Goal: Navigation & Orientation: Understand site structure

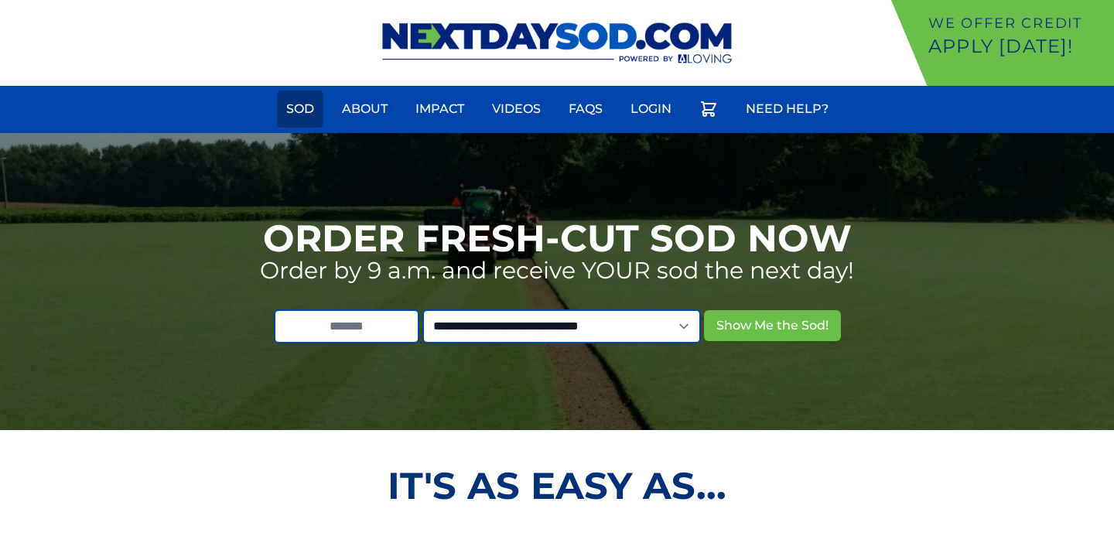
click at [296, 113] on link "Sod" at bounding box center [300, 109] width 46 height 37
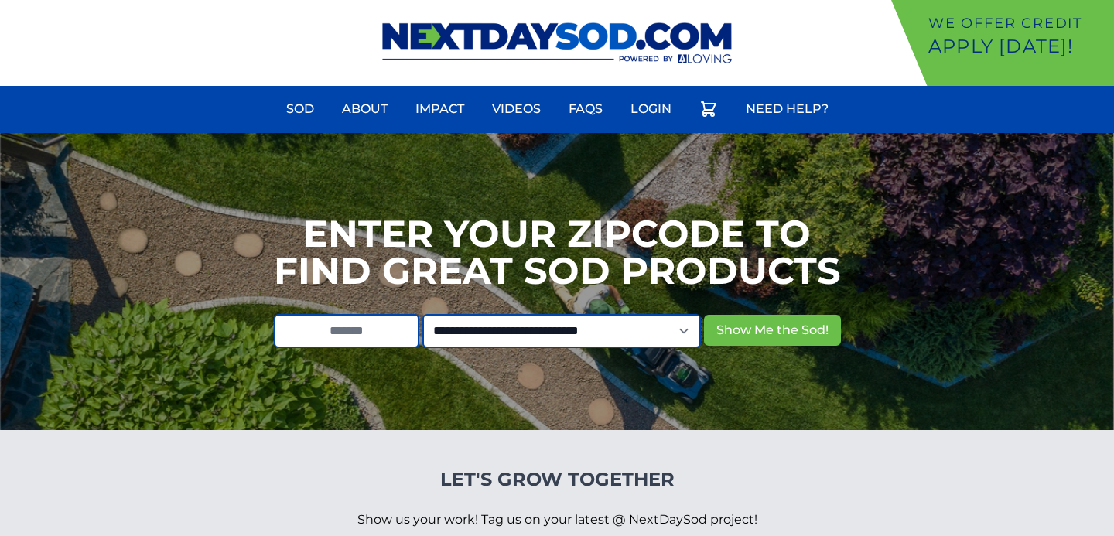
click at [599, 45] on img at bounding box center [557, 43] width 387 height 86
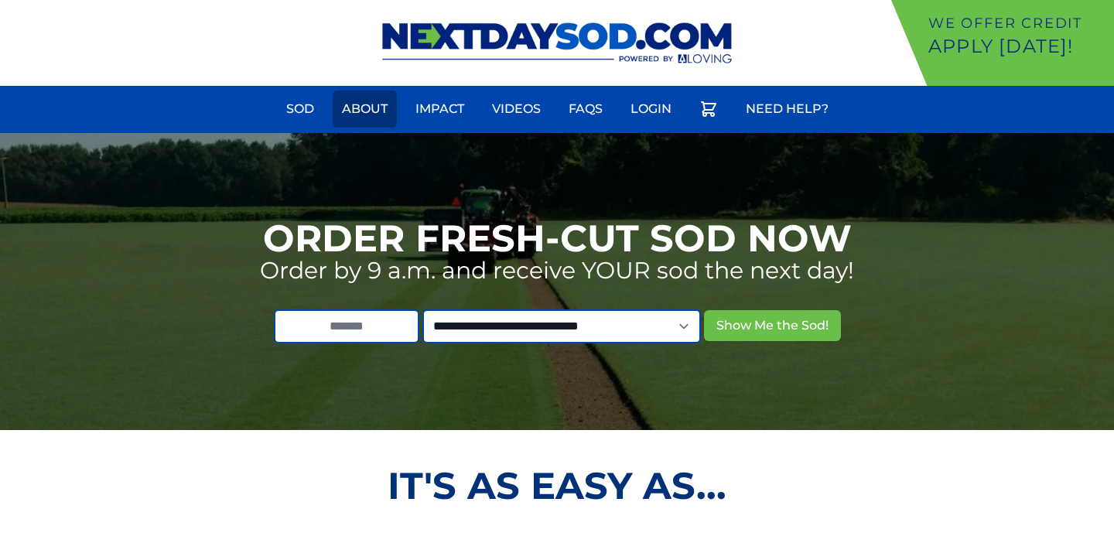
click at [373, 106] on link "About" at bounding box center [365, 109] width 64 height 37
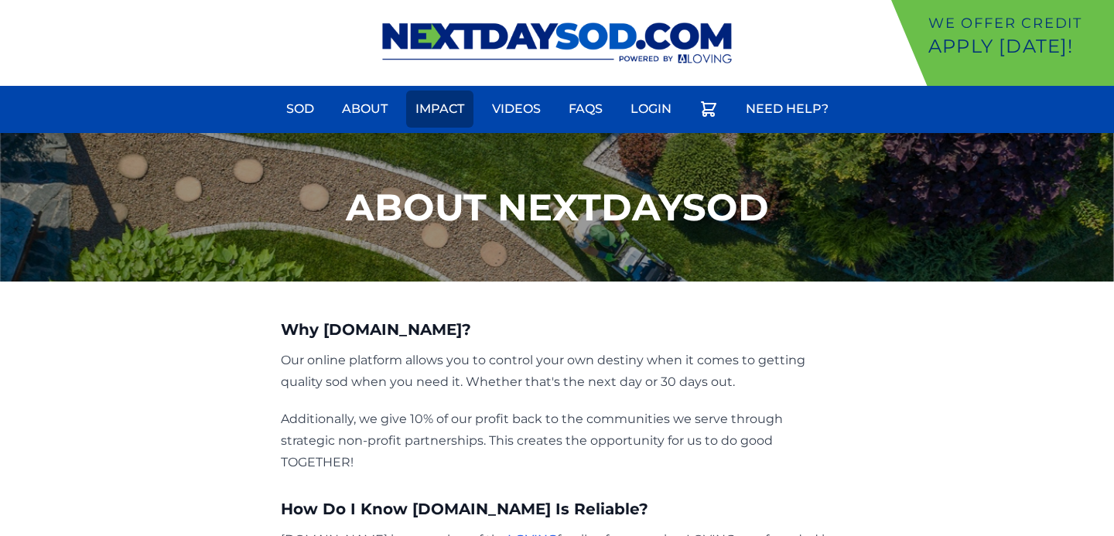
click at [423, 103] on link "Impact" at bounding box center [439, 109] width 67 height 37
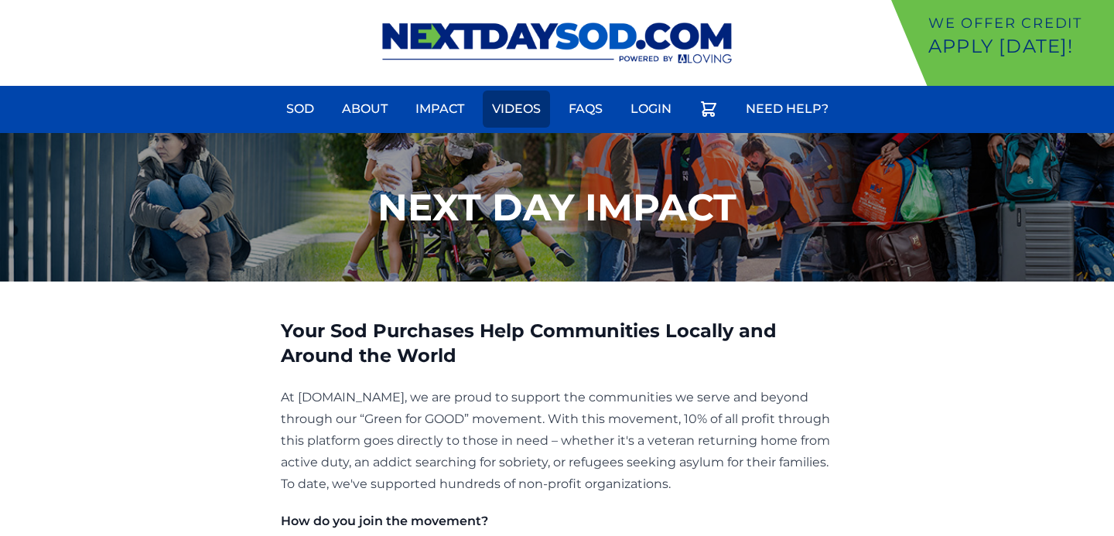
click at [514, 114] on link "Videos" at bounding box center [516, 109] width 67 height 37
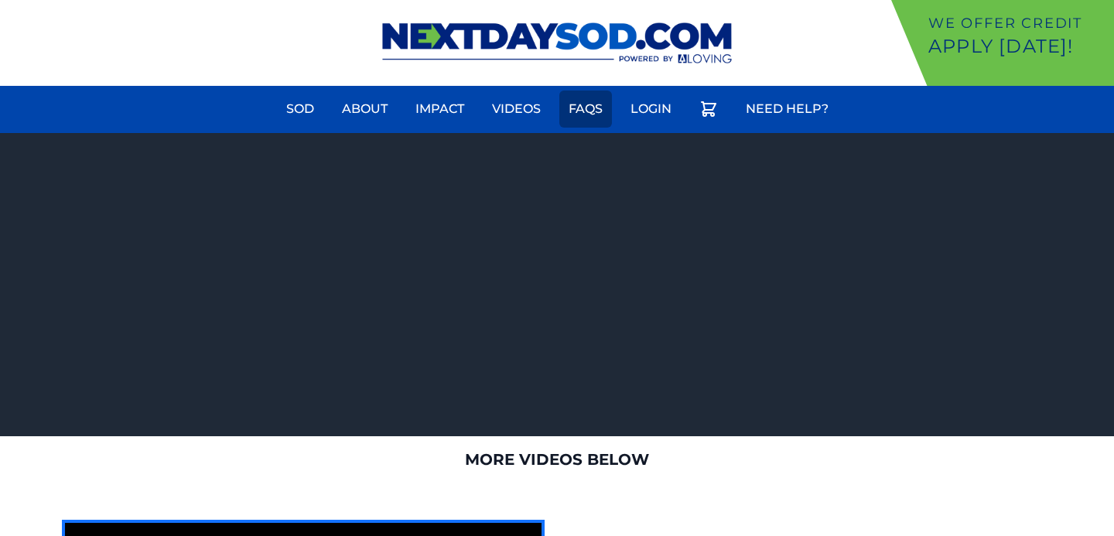
click at [586, 116] on link "FAQs" at bounding box center [585, 109] width 53 height 37
